Goal: Share content

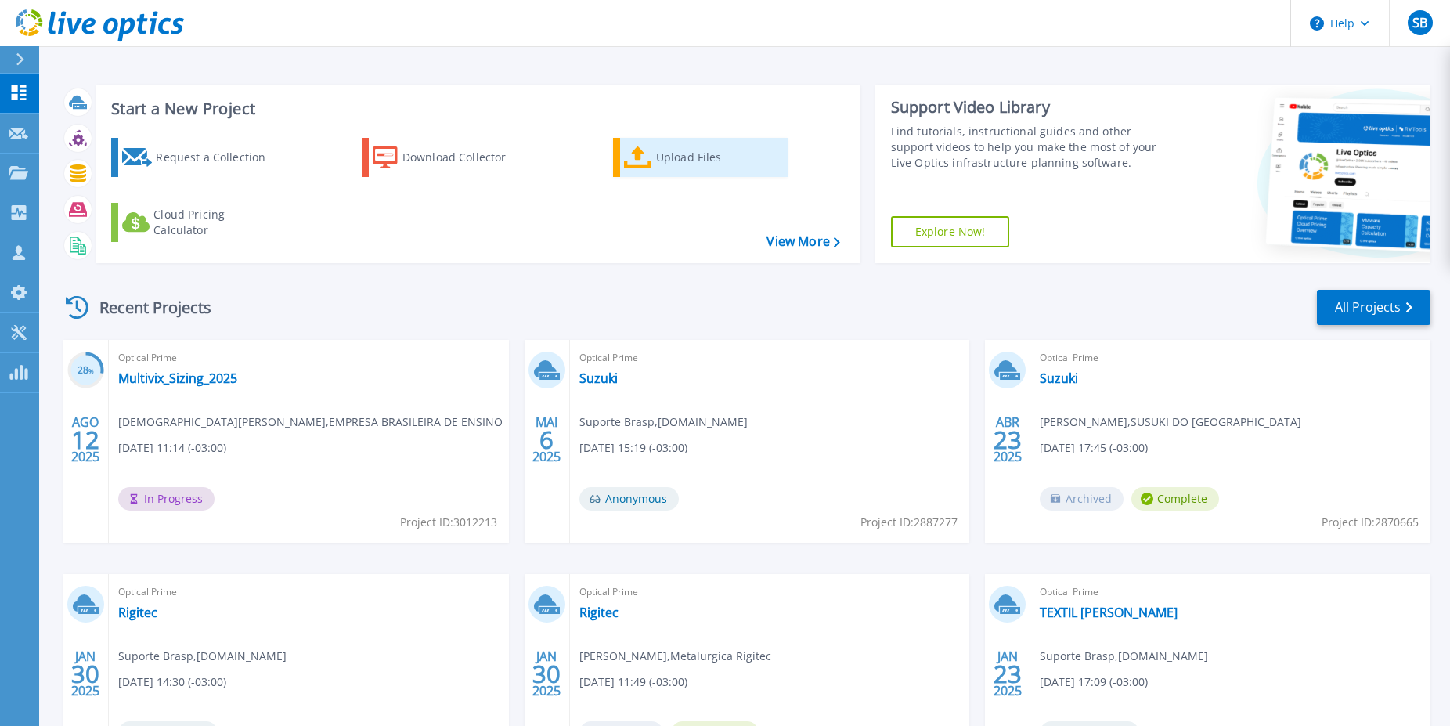
click at [667, 162] on div "Upload Files" at bounding box center [718, 157] width 125 height 31
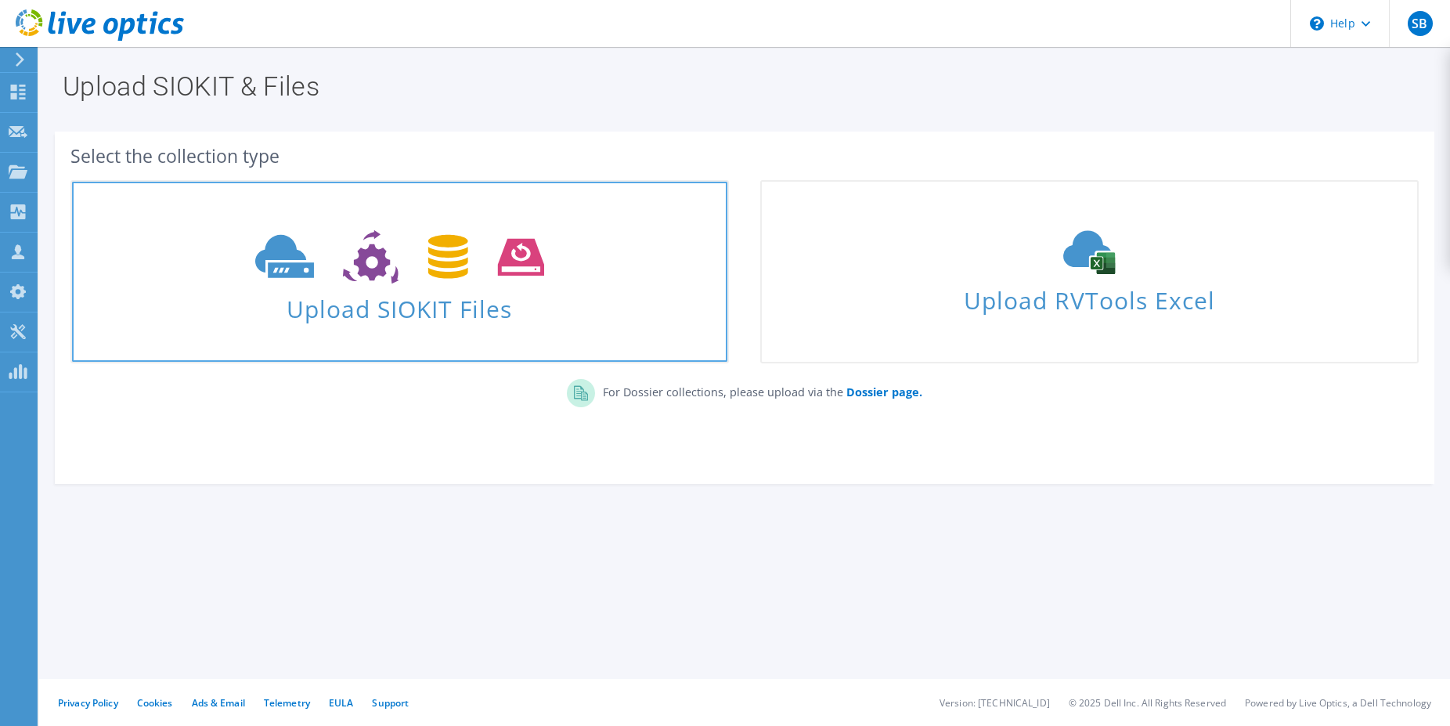
click at [498, 287] on span at bounding box center [399, 255] width 655 height 66
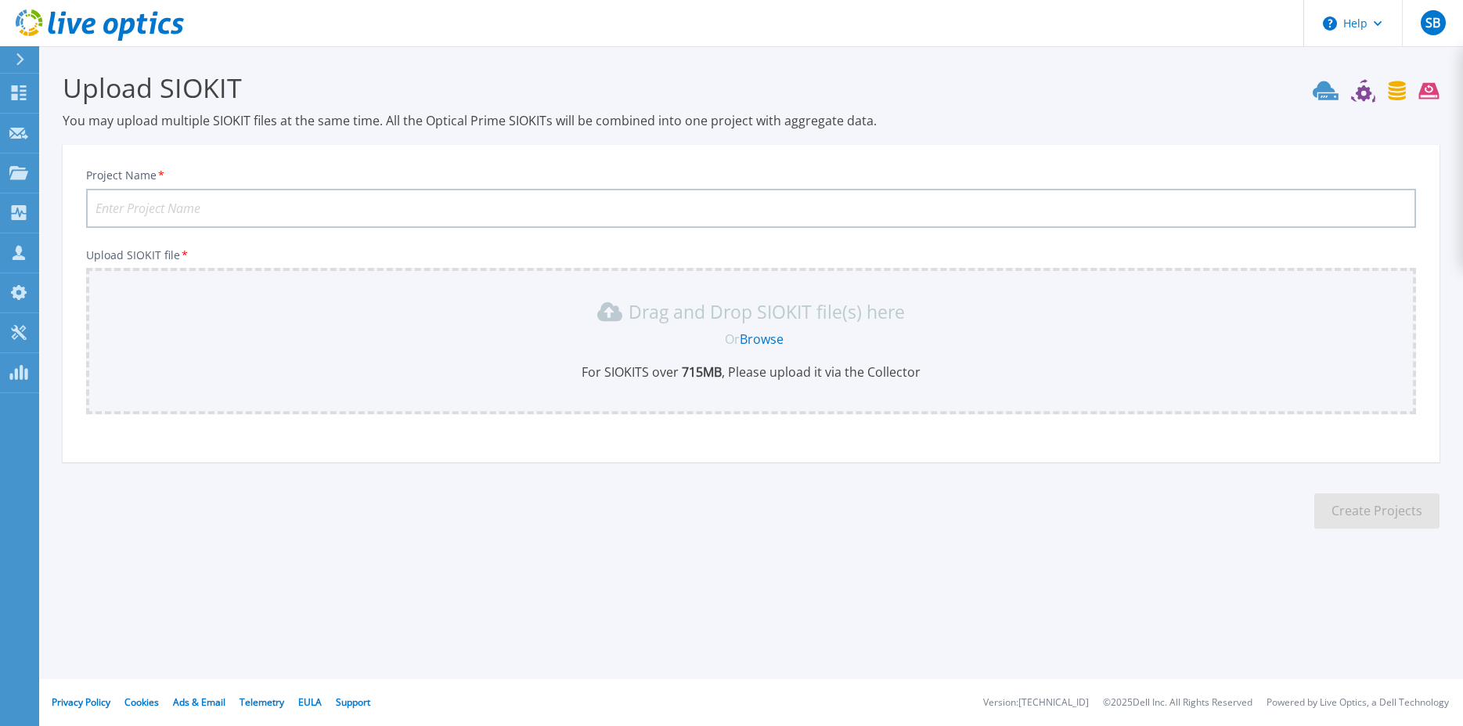
click at [286, 218] on input "Project Name *" at bounding box center [751, 208] width 1330 height 39
type input "Rede Gazeta"
click at [767, 341] on link "Browse" at bounding box center [762, 338] width 44 height 17
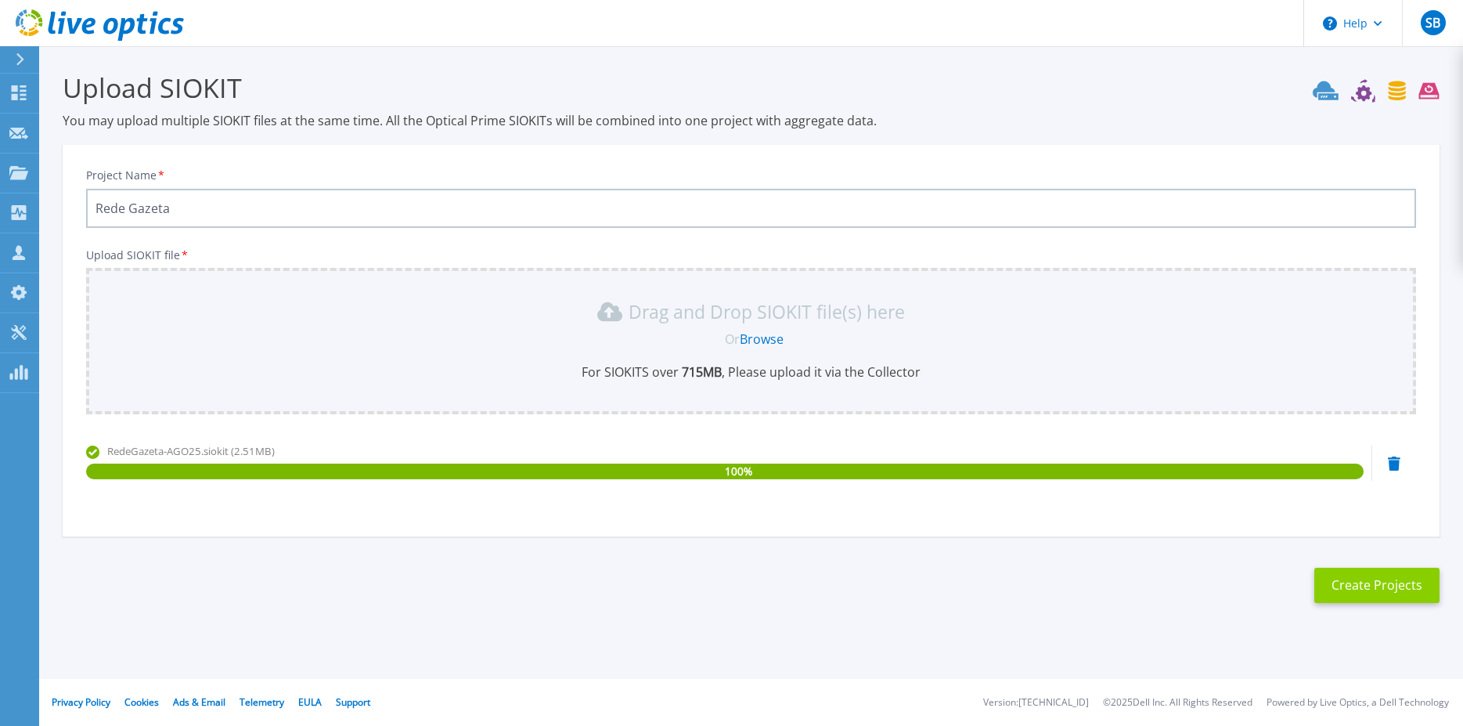
click at [1370, 581] on button "Create Projects" at bounding box center [1377, 585] width 125 height 35
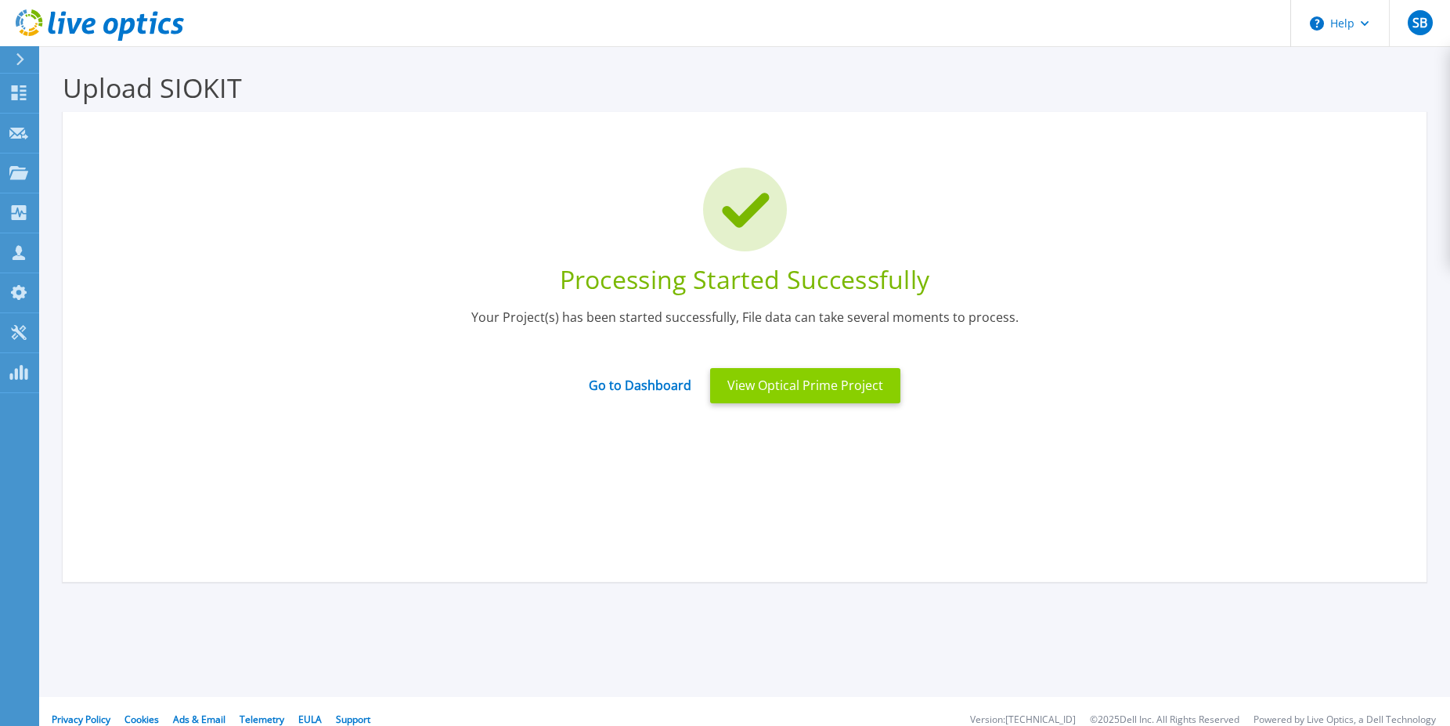
click at [744, 386] on button "View Optical Prime Project" at bounding box center [805, 385] width 190 height 35
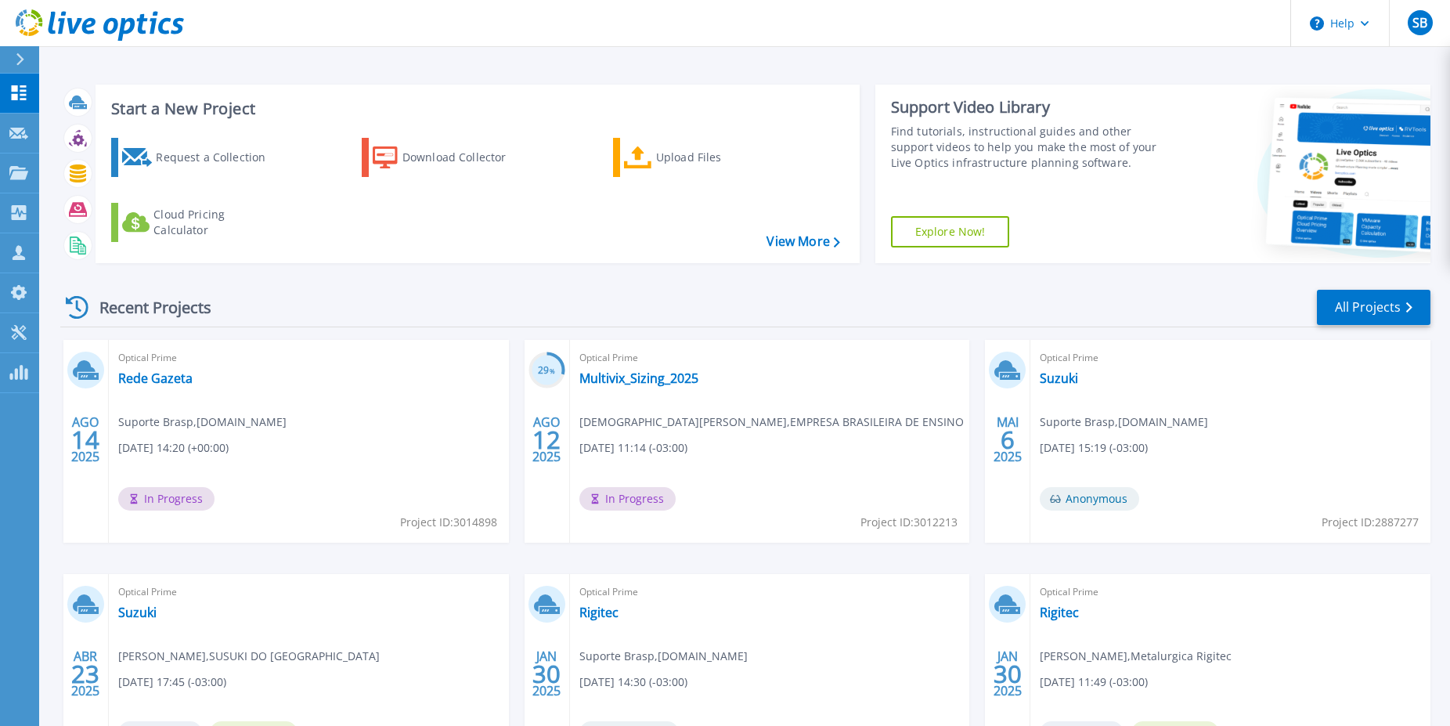
click at [237, 391] on div "Optical Prime Rede Gazeta Suporte Brasp , brasp.com.br 08/14/2025, 14:20 (+00:0…" at bounding box center [309, 441] width 400 height 203
click at [153, 385] on link "Rede Gazeta" at bounding box center [155, 378] width 74 height 16
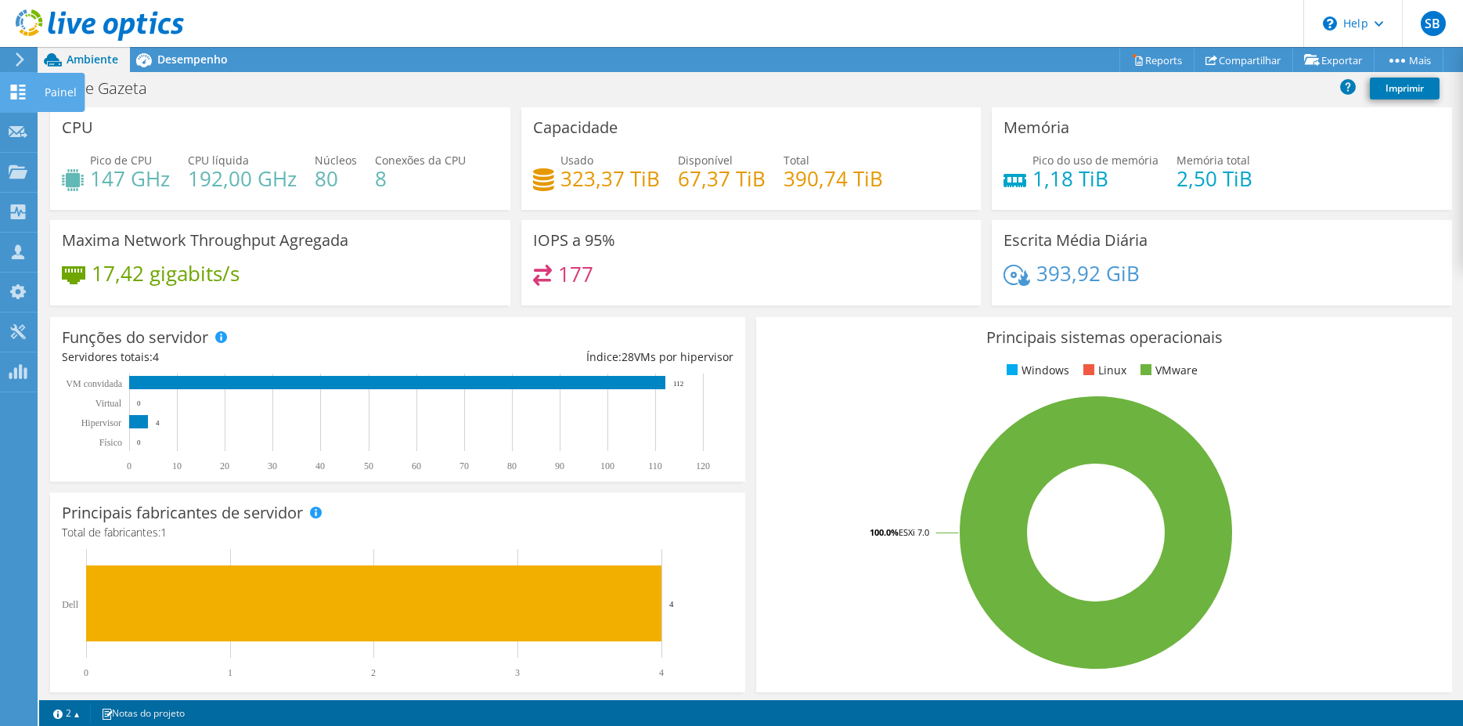
click at [12, 87] on use at bounding box center [18, 92] width 15 height 15
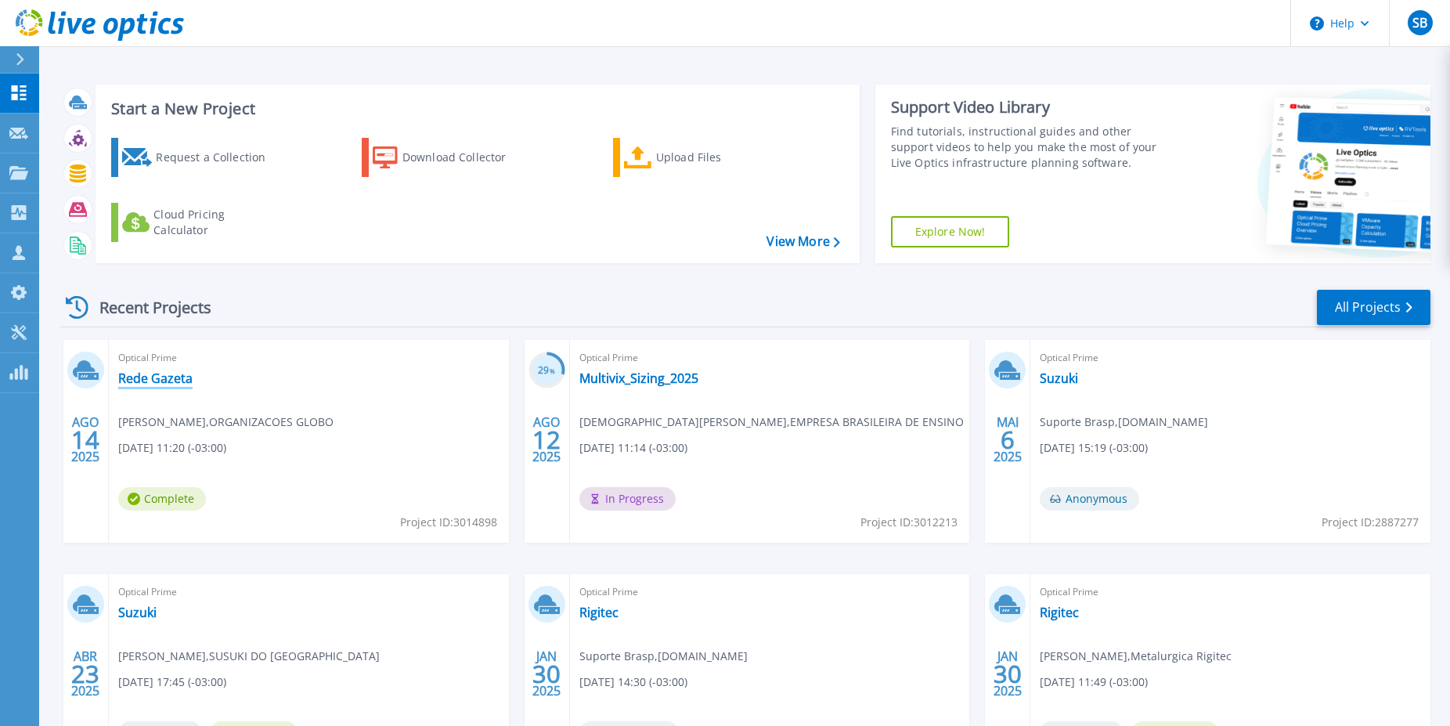
click at [155, 382] on link "Rede Gazeta" at bounding box center [155, 378] width 74 height 16
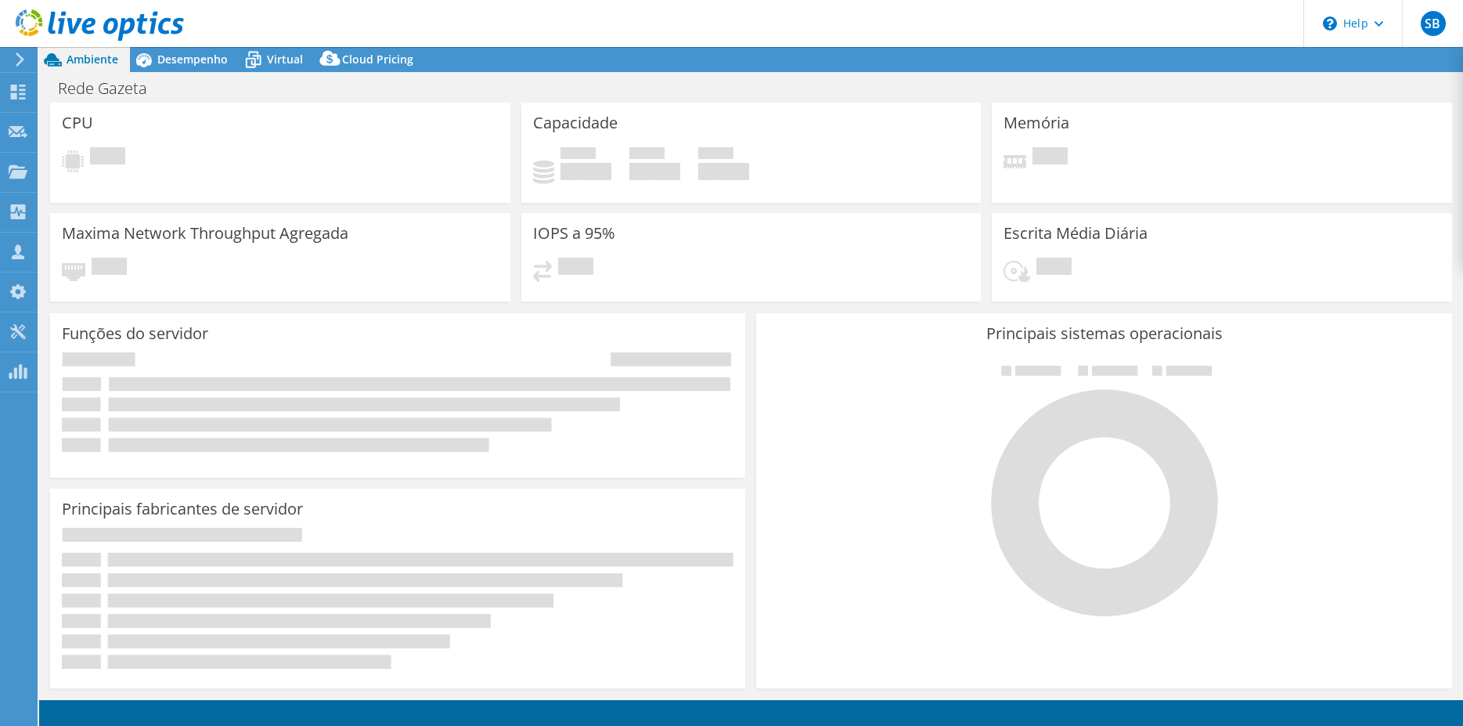
select select "USD"
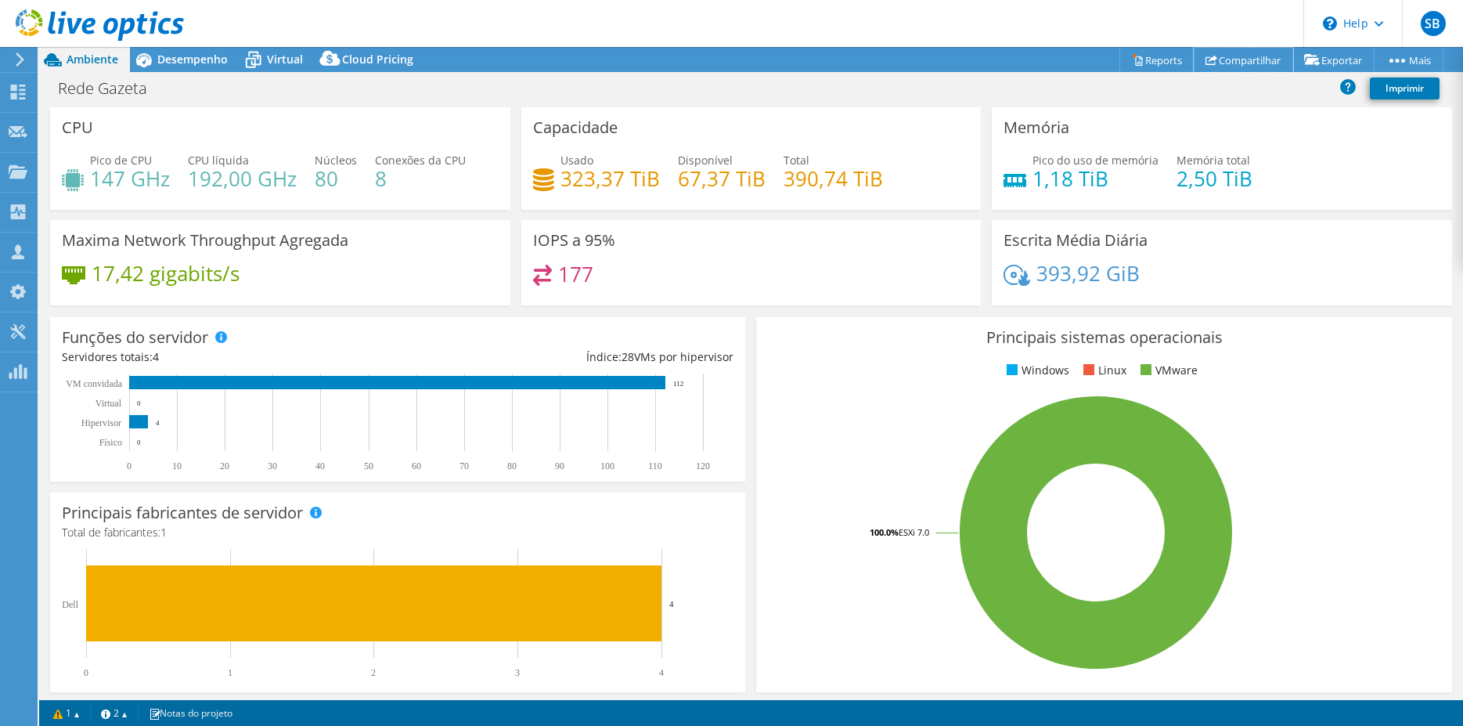
click at [1234, 67] on link "Compartilhar" at bounding box center [1243, 60] width 99 height 24
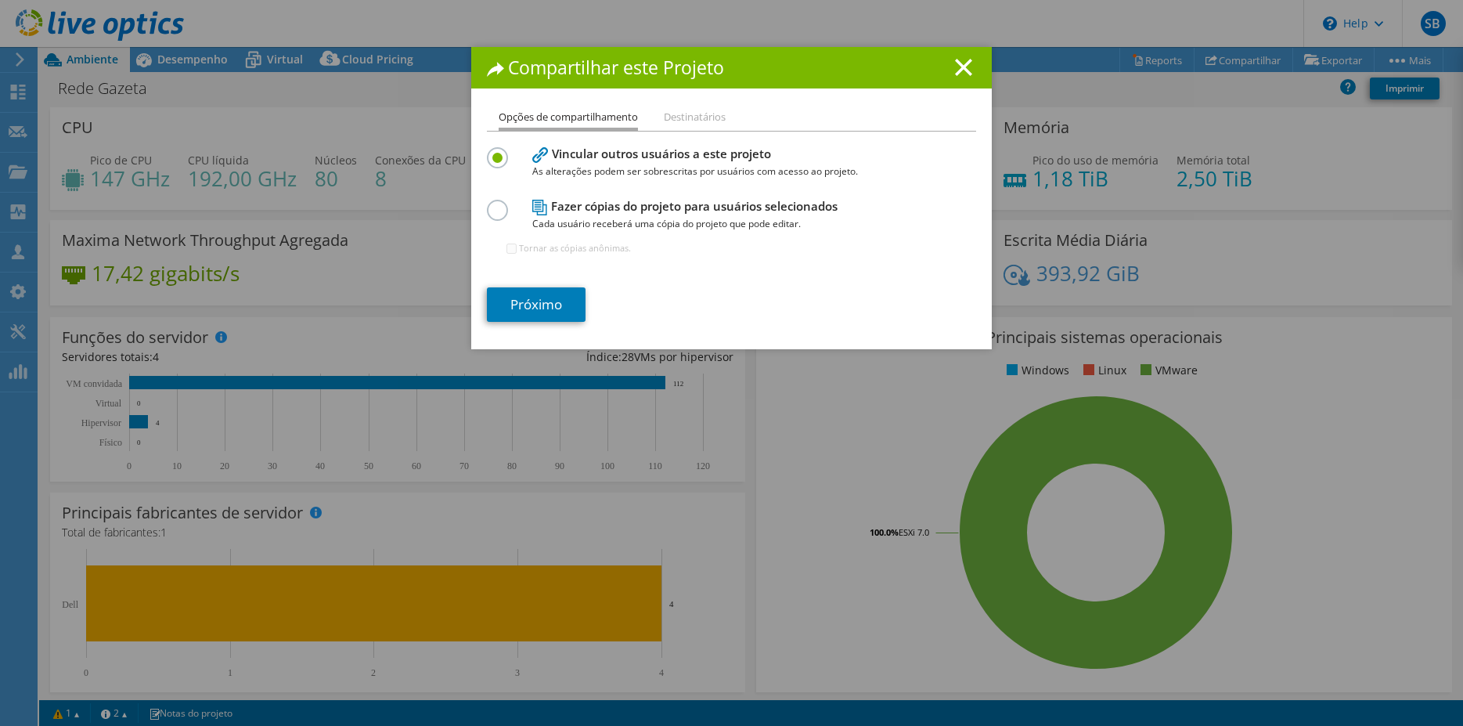
click at [487, 204] on label at bounding box center [500, 202] width 27 height 4
click at [0, 0] on input "radio" at bounding box center [0, 0] width 0 height 0
click at [507, 248] on input "Tornar as cópias anônimas." at bounding box center [512, 249] width 10 height 10
checkbox input "true"
click at [514, 301] on link "Próximo" at bounding box center [536, 304] width 99 height 34
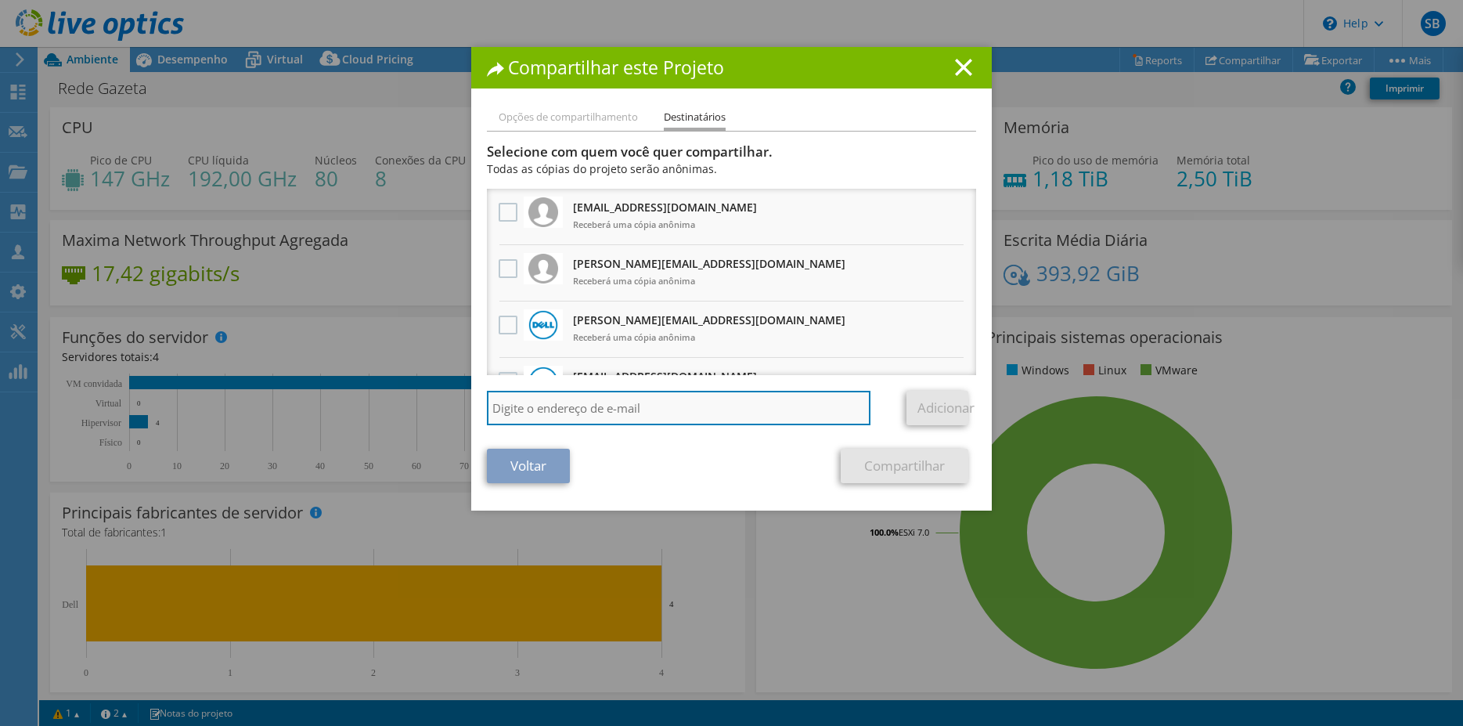
click at [592, 399] on input "search" at bounding box center [679, 408] width 384 height 34
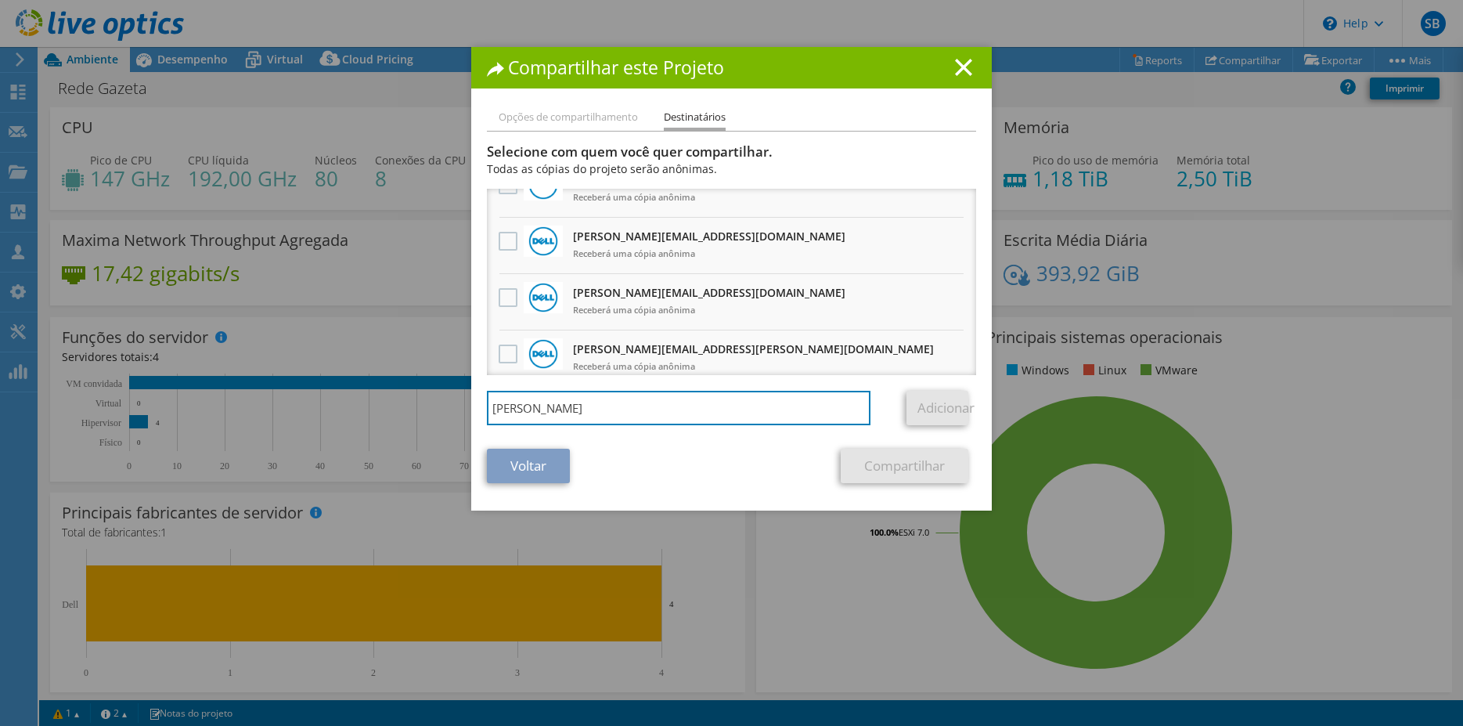
scroll to position [191, 0]
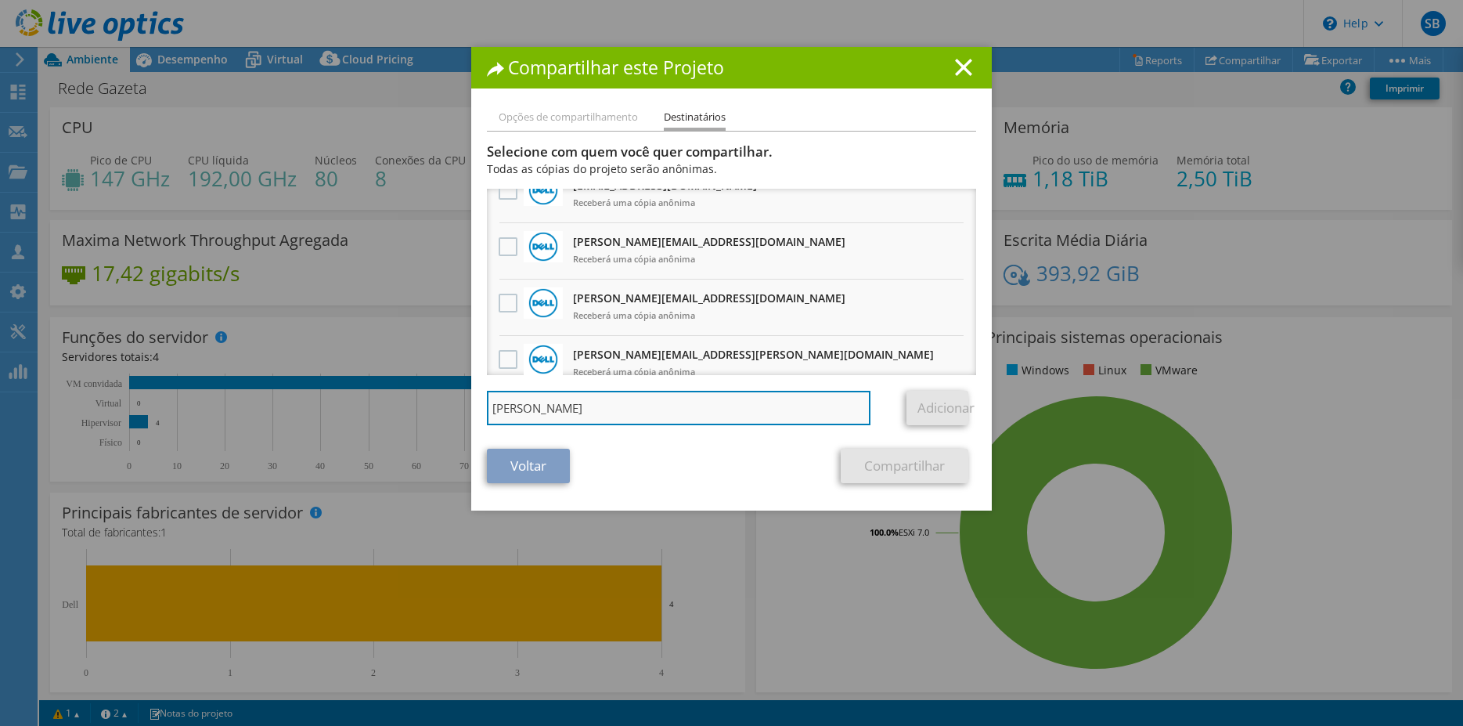
drag, startPoint x: 566, startPoint y: 413, endPoint x: 404, endPoint y: 414, distance: 162.1
click at [487, 414] on input "[PERSON_NAME]" at bounding box center [679, 408] width 384 height 34
paste input "[EMAIL_ADDRESS][DOMAIN_NAME]"
type input "[EMAIL_ADDRESS][DOMAIN_NAME]"
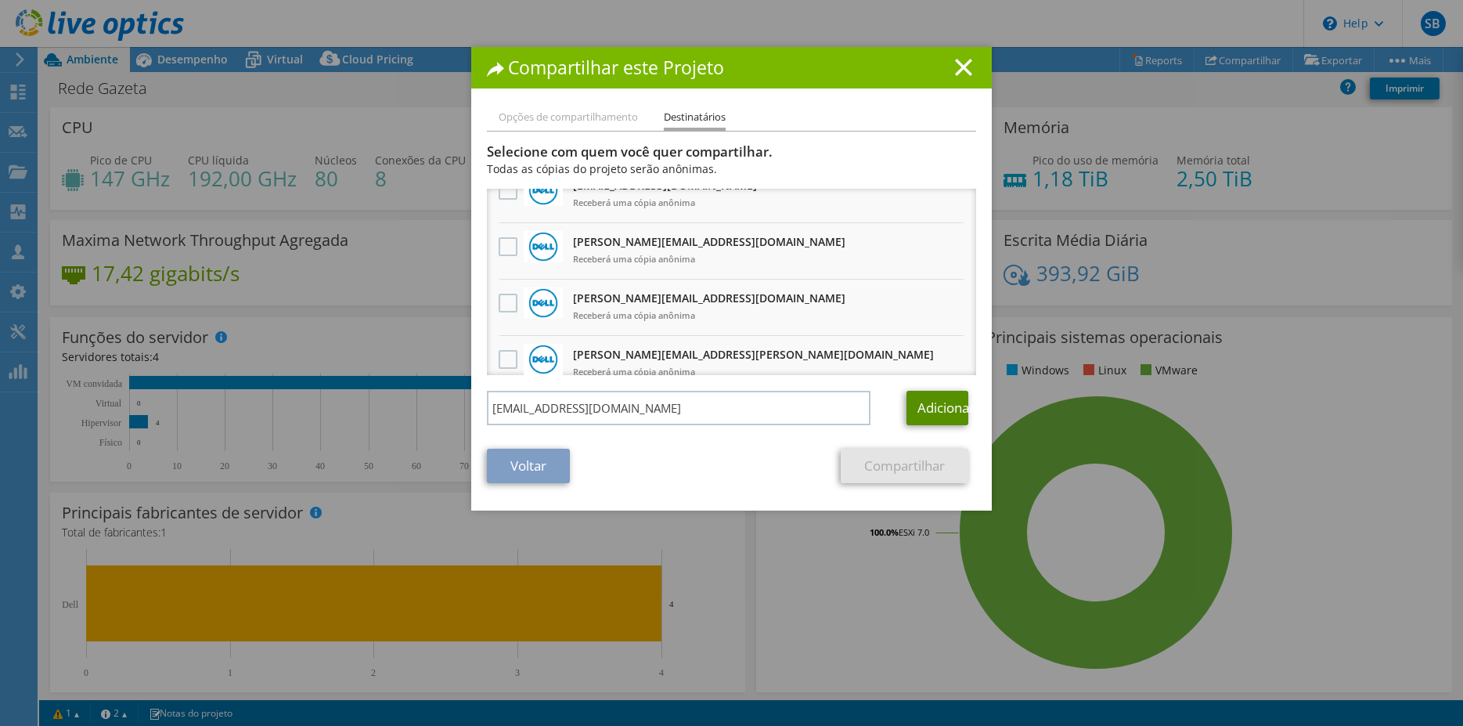
click at [928, 409] on link "Adicionar" at bounding box center [938, 408] width 62 height 34
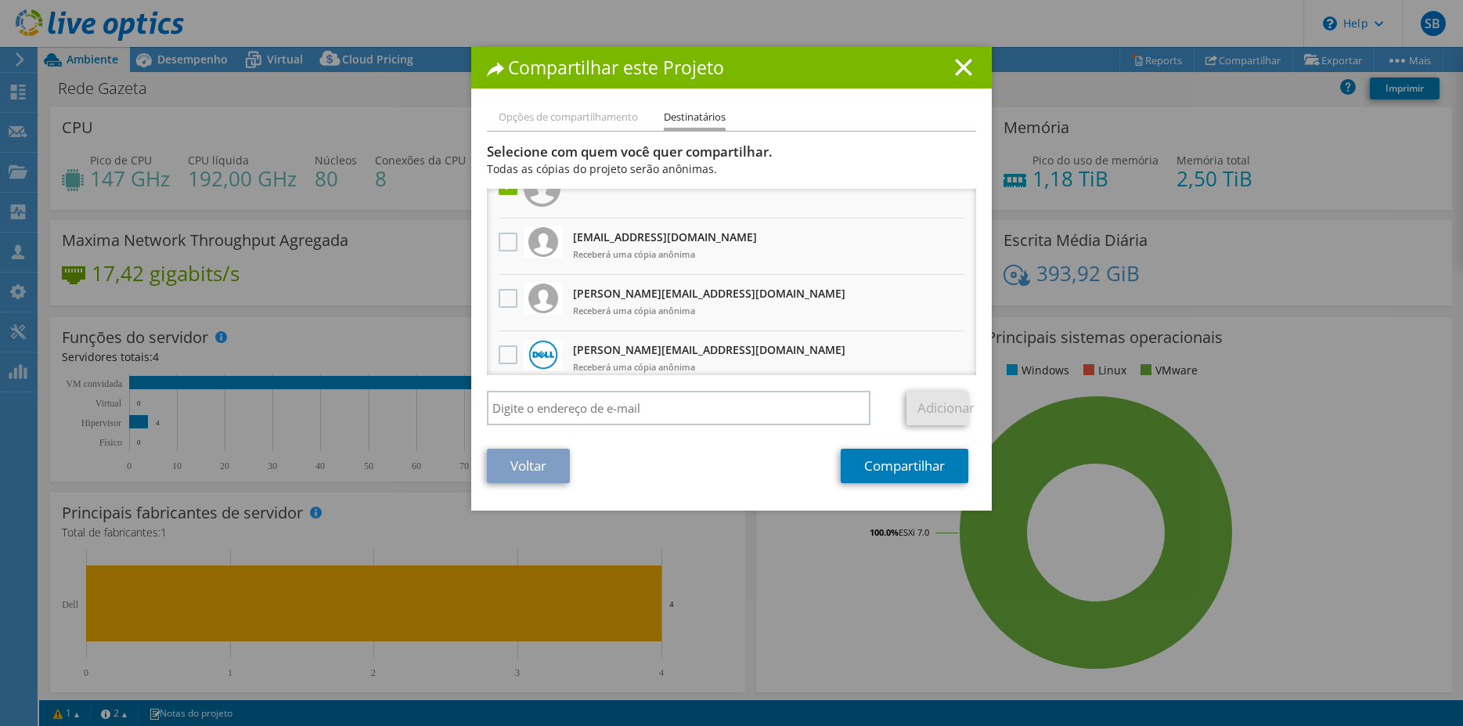
scroll to position [0, 0]
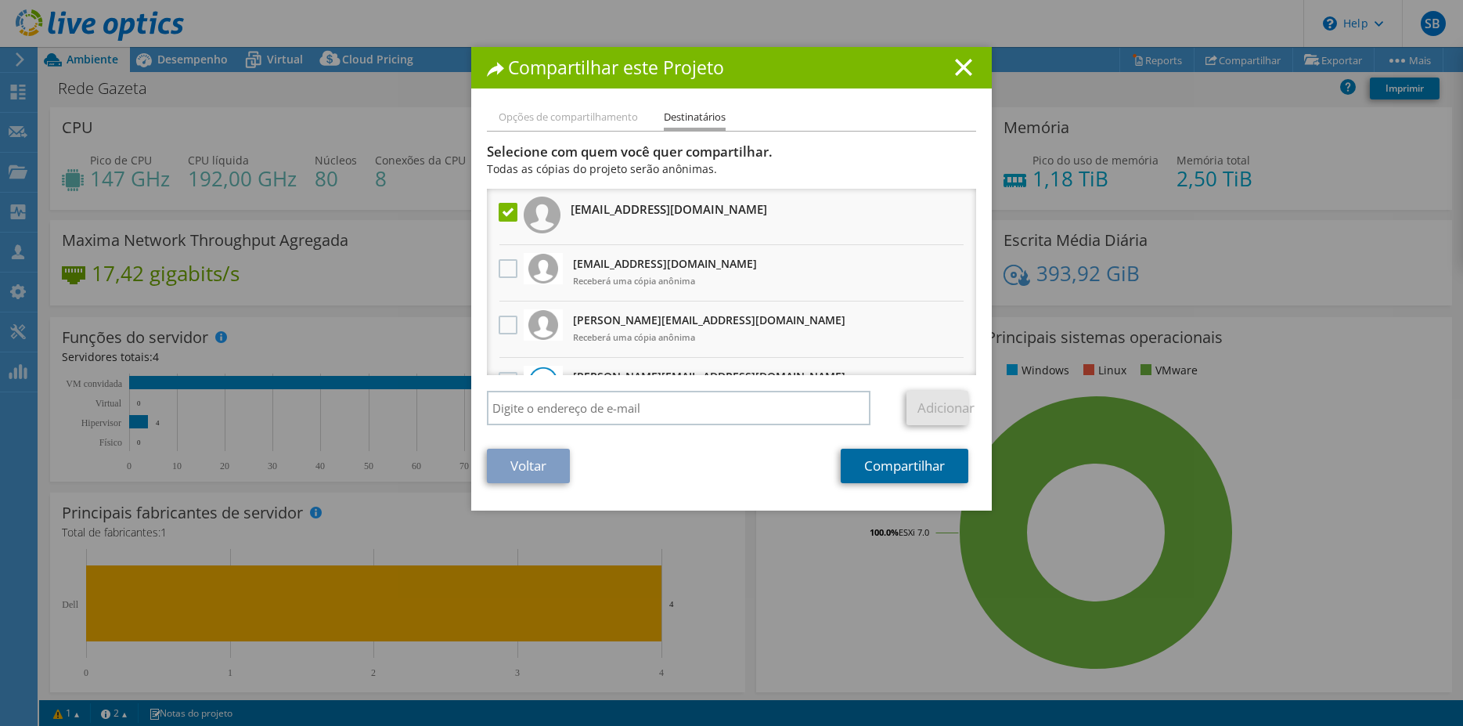
click at [881, 471] on link "Compartilhar" at bounding box center [905, 466] width 128 height 34
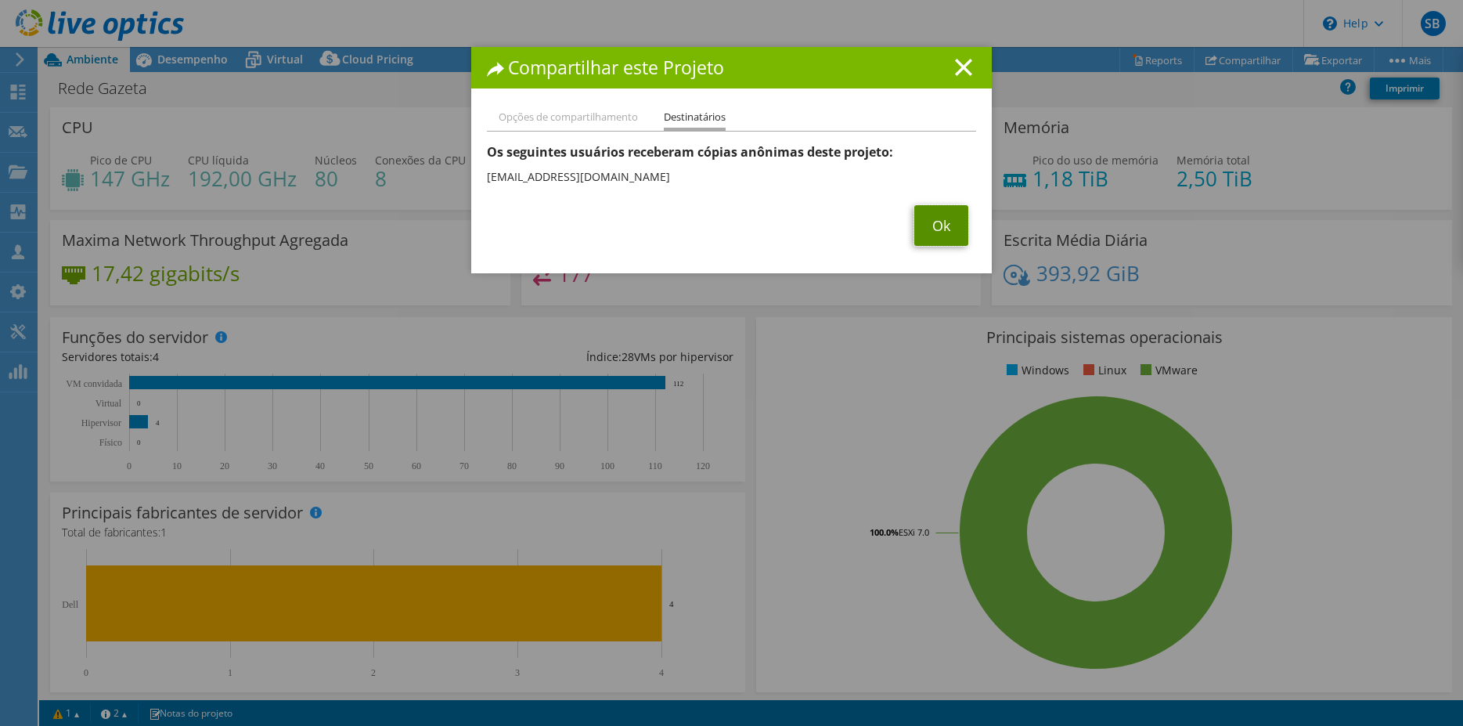
click at [940, 230] on link "Ok" at bounding box center [942, 225] width 54 height 41
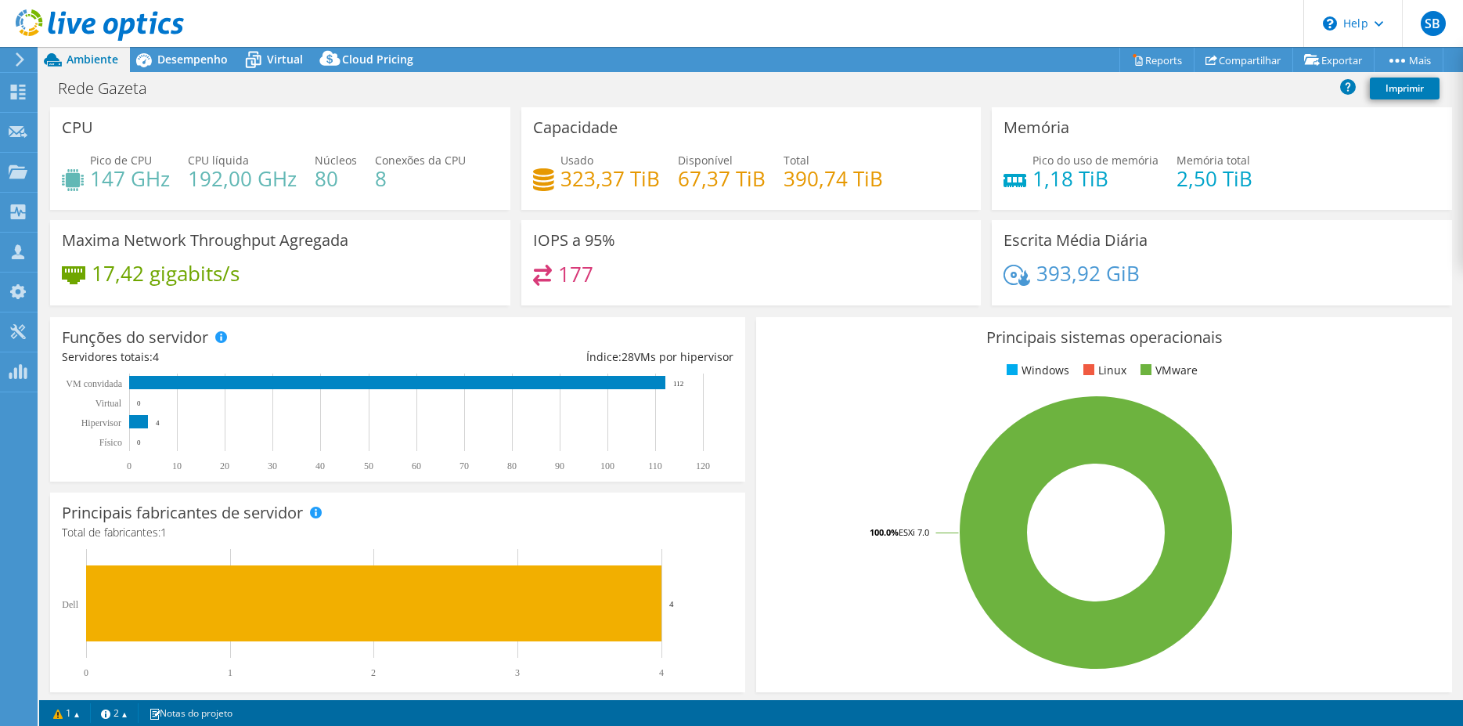
click at [612, 253] on div "IOPS a 95% 177" at bounding box center [751, 262] width 460 height 85
click at [561, 247] on h3 "IOPS a 95%" at bounding box center [574, 240] width 82 height 17
click at [571, 277] on h4 "177" at bounding box center [575, 273] width 35 height 17
